Goal: Obtain resource: Obtain resource

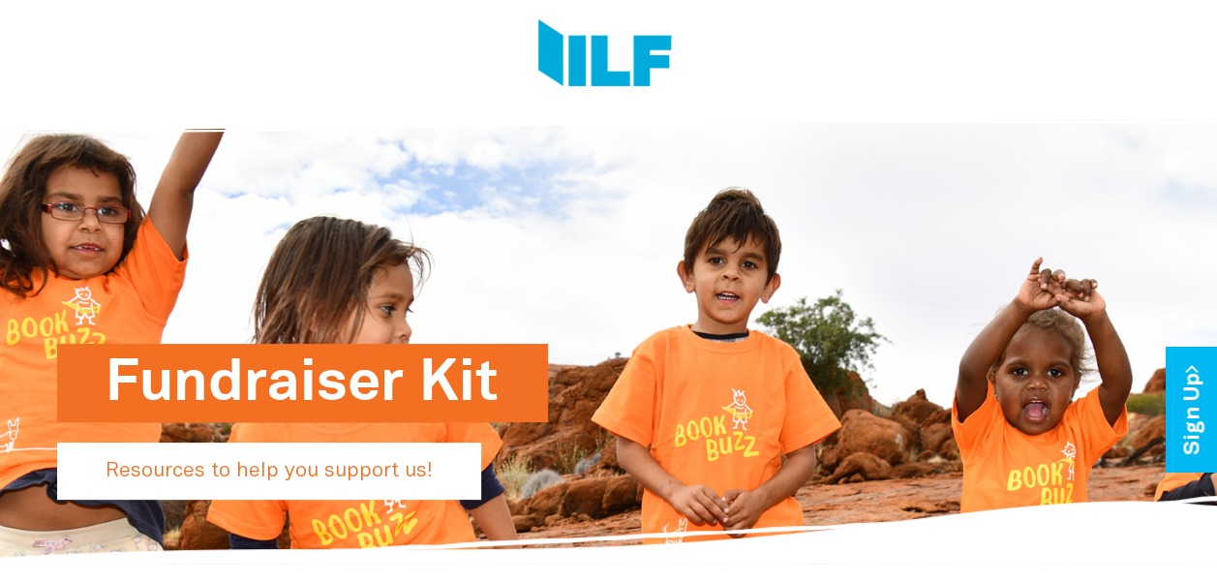
click at [285, 488] on p "Resources to help you support us!" at bounding box center [269, 470] width 424 height 57
click at [259, 384] on h1 "Fundraiser Kit" at bounding box center [303, 383] width 394 height 78
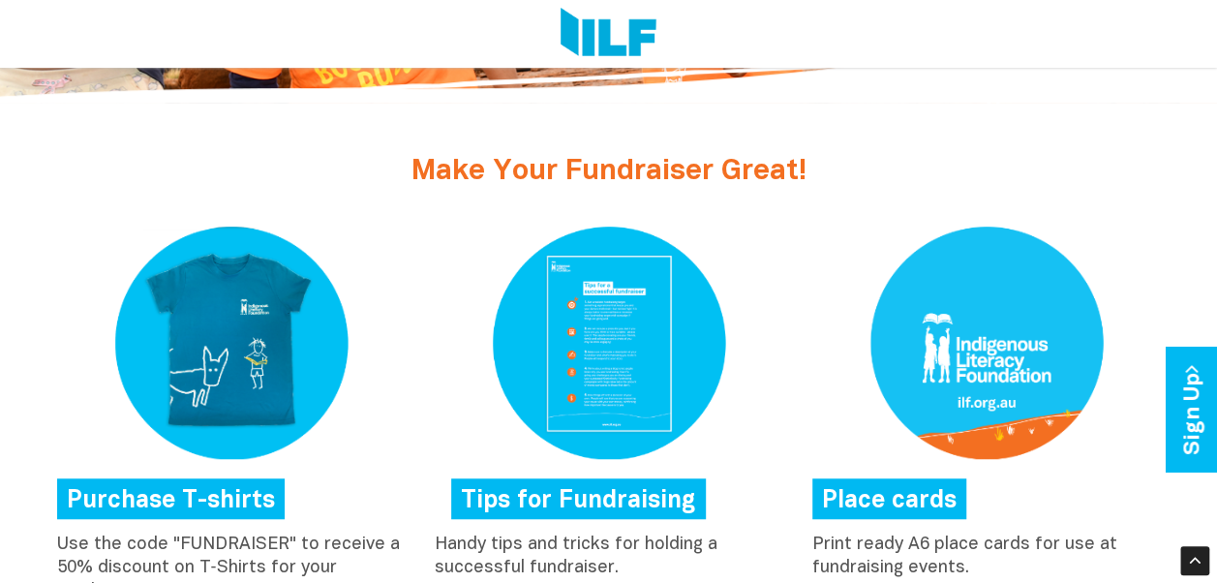
scroll to position [538, 0]
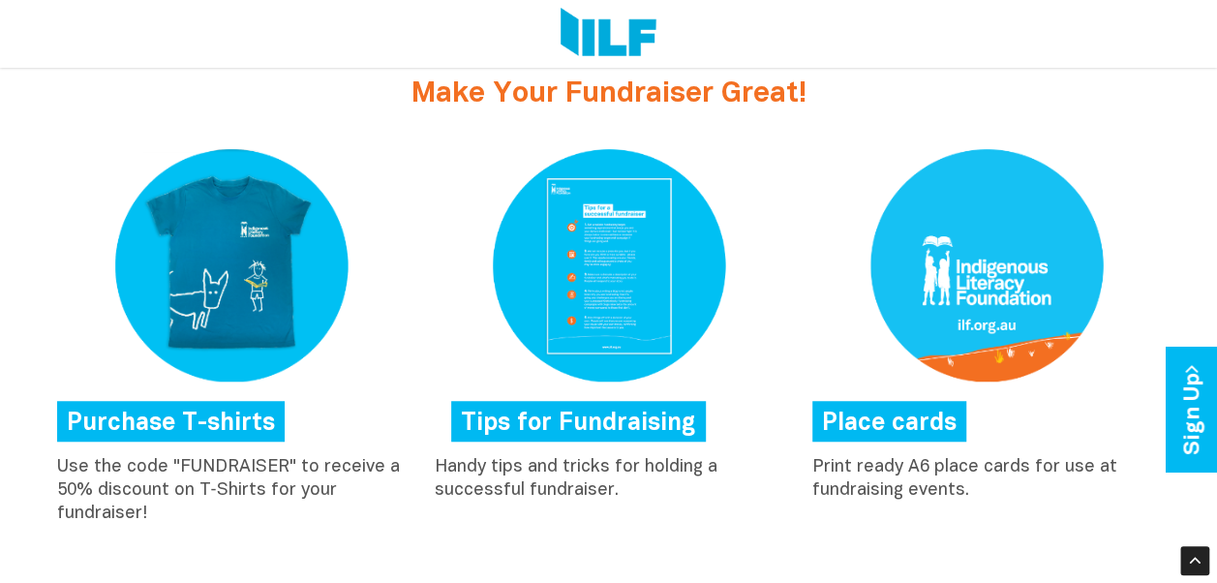
click at [871, 416] on link "Place cards" at bounding box center [889, 421] width 154 height 41
click at [583, 409] on link "Tips for Fundraising" at bounding box center [578, 421] width 255 height 41
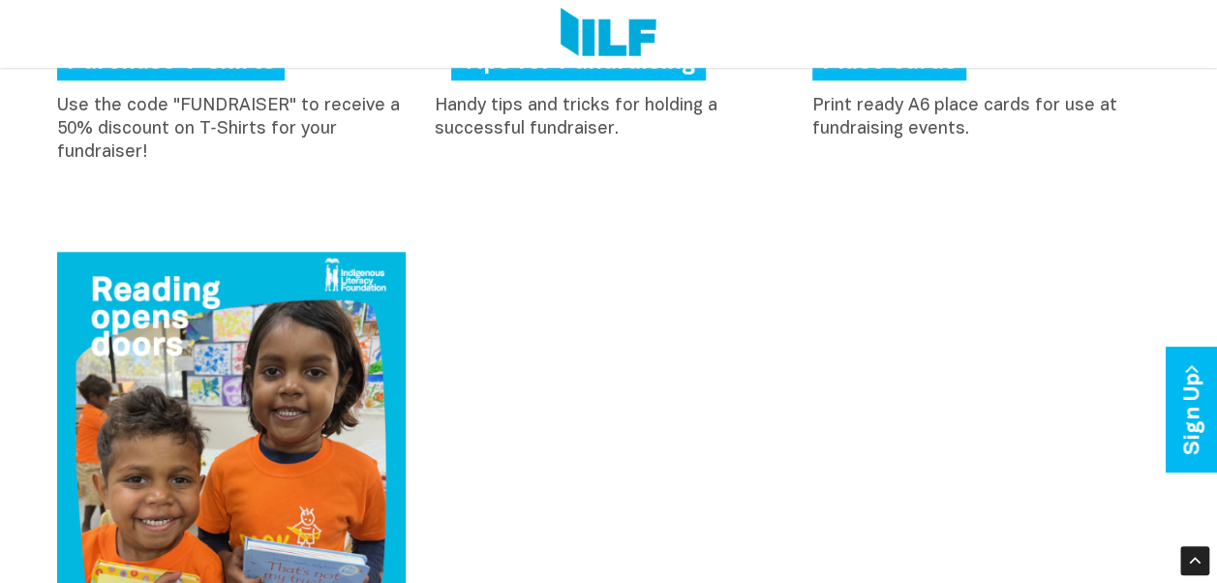
scroll to position [1131, 0]
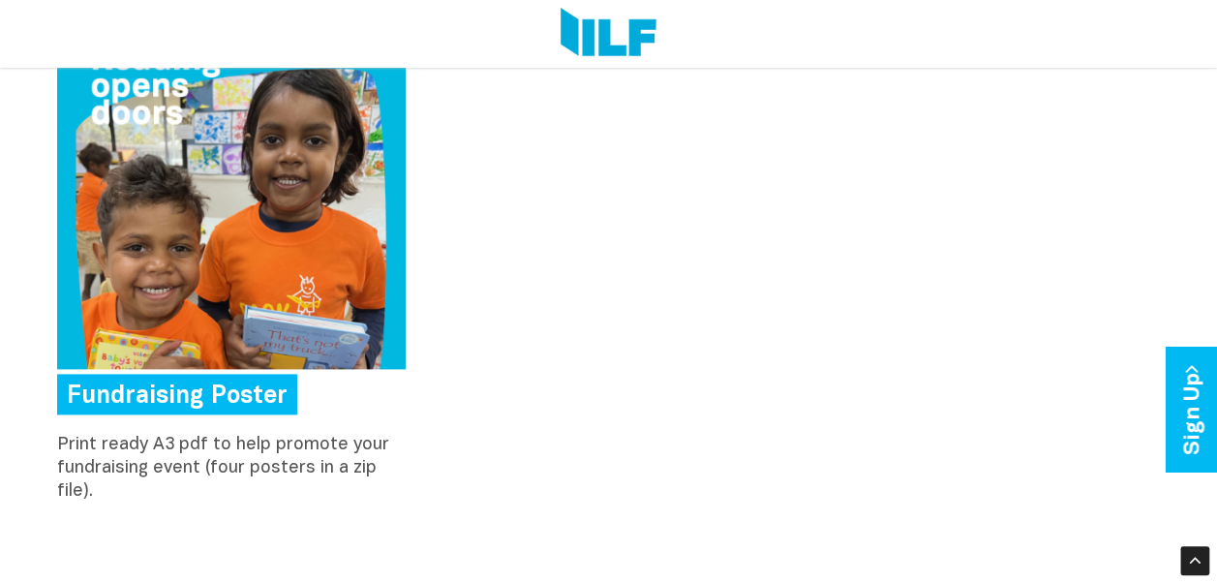
click at [176, 259] on img at bounding box center [231, 194] width 348 height 348
click at [602, 174] on div "Fundraising Poster Print ready A3 pdf to help promote your fundraising event (f…" at bounding box center [609, 266] width 1132 height 493
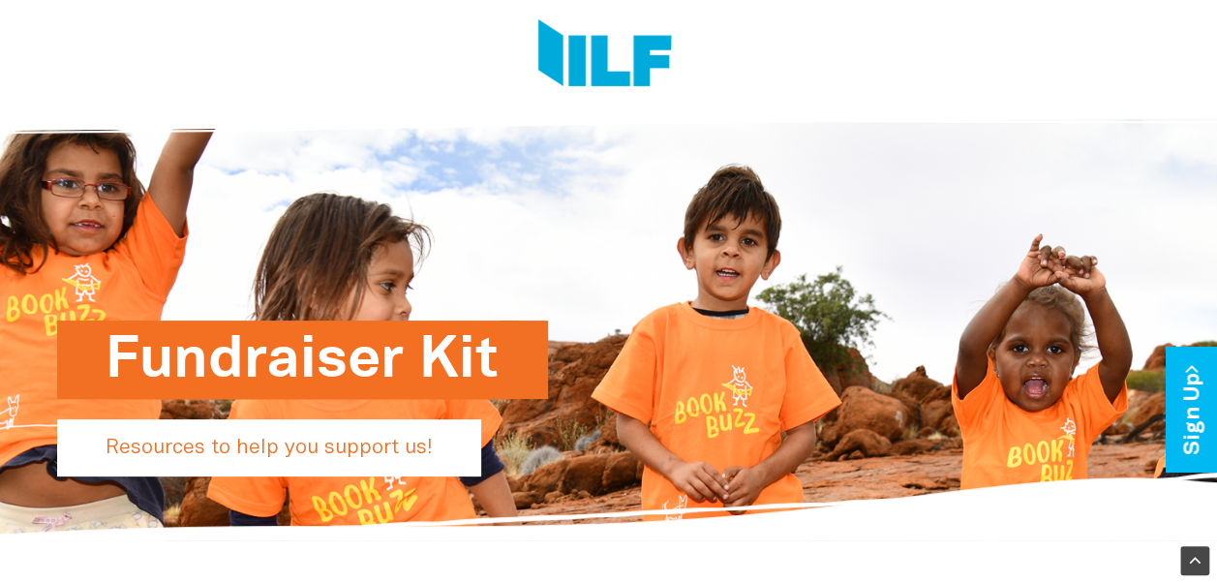
scroll to position [0, 0]
